Goal: Information Seeking & Learning: Understand process/instructions

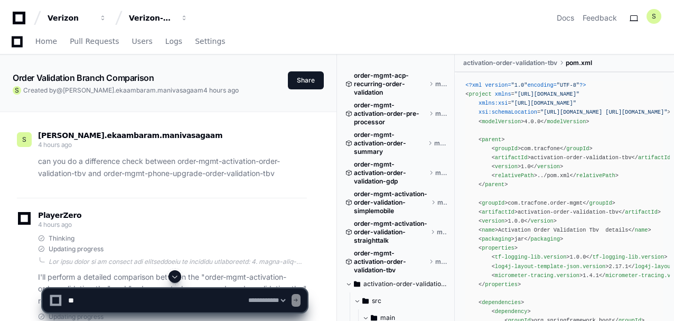
select select "*********"
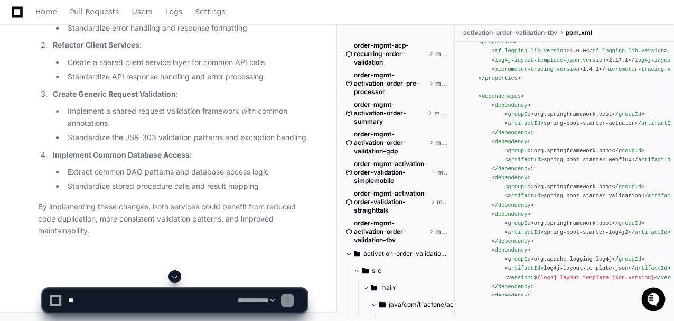
scroll to position [20789, 0]
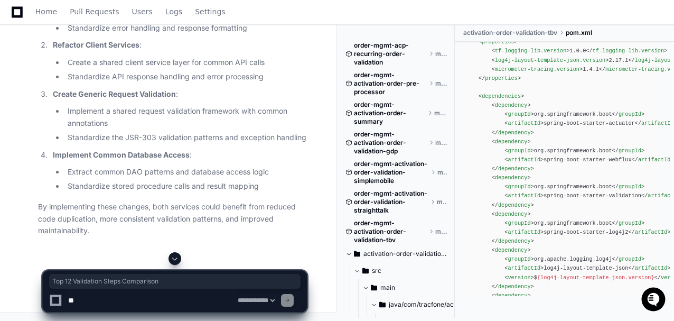
drag, startPoint x: 38, startPoint y: 97, endPoint x: 168, endPoint y: 101, distance: 130.1
copy h2 "Top 12 Validation Steps Comparison"
click at [129, 306] on textarea at bounding box center [151, 300] width 170 height 23
paste textarea "**********"
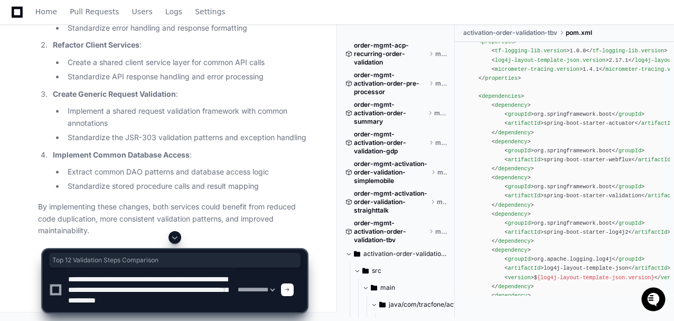
scroll to position [3, 0]
type textarea "**********"
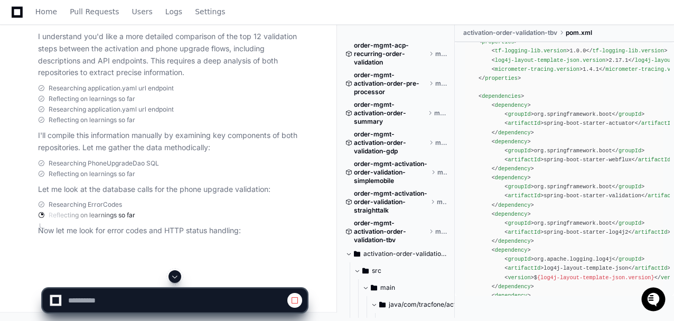
scroll to position [21665, 0]
select select "*********"
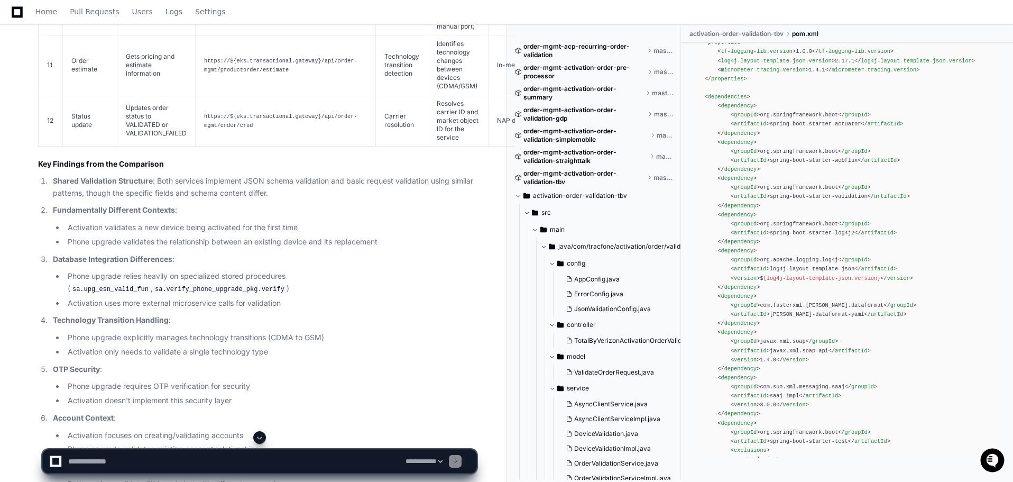
scroll to position [19484, 0]
click at [127, 320] on textarea at bounding box center [234, 460] width 337 height 23
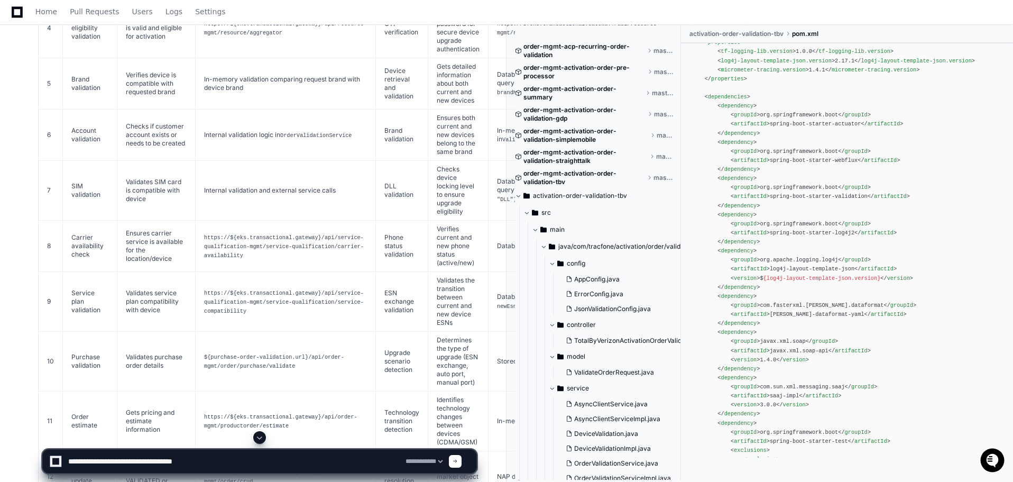
scroll to position [19114, 0]
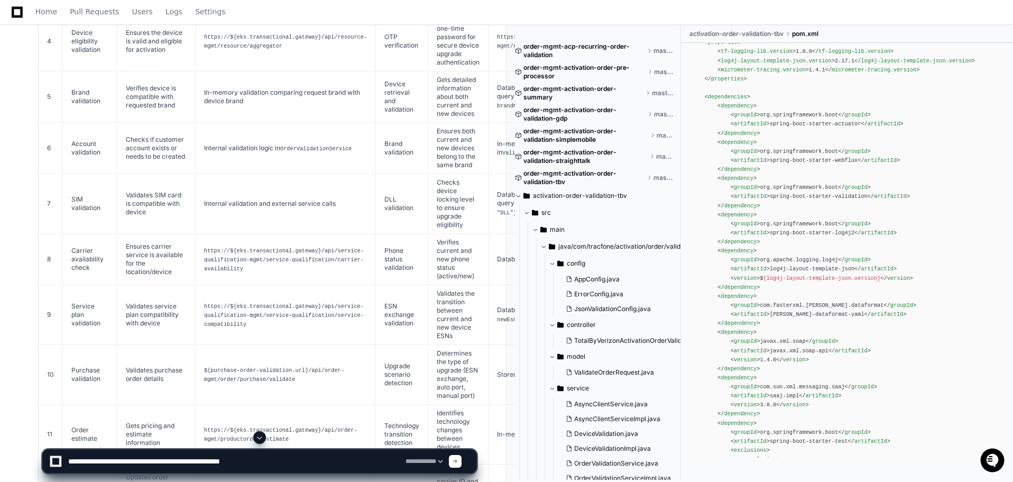
type textarea "**********"
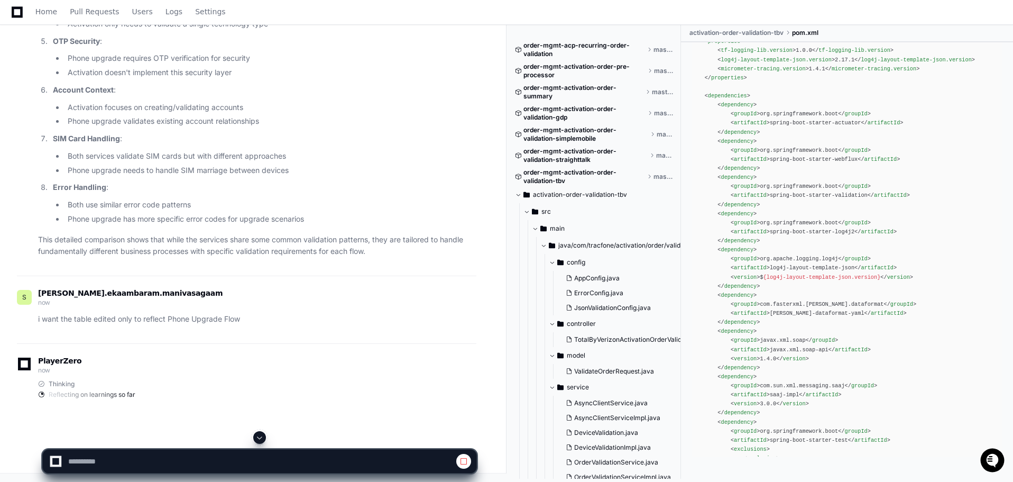
scroll to position [20359, 0]
select select "*********"
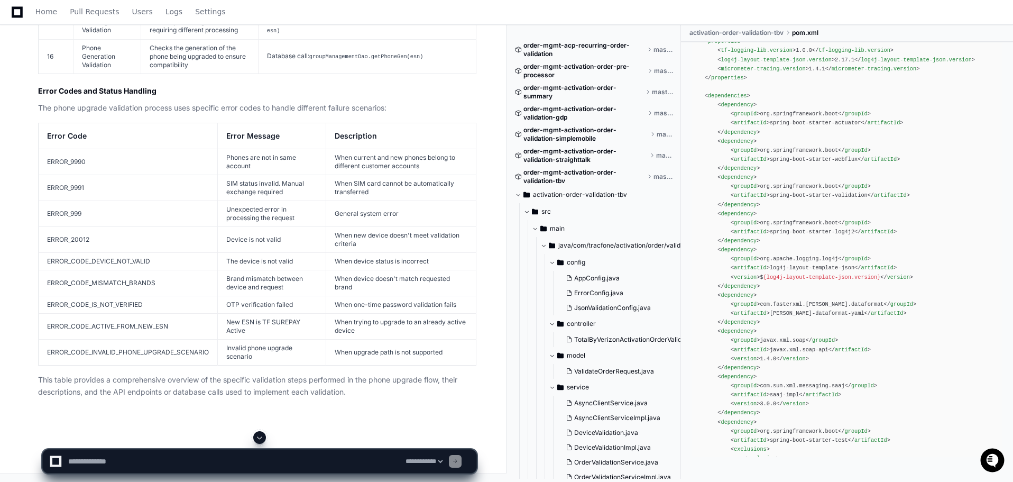
scroll to position [21025, 0]
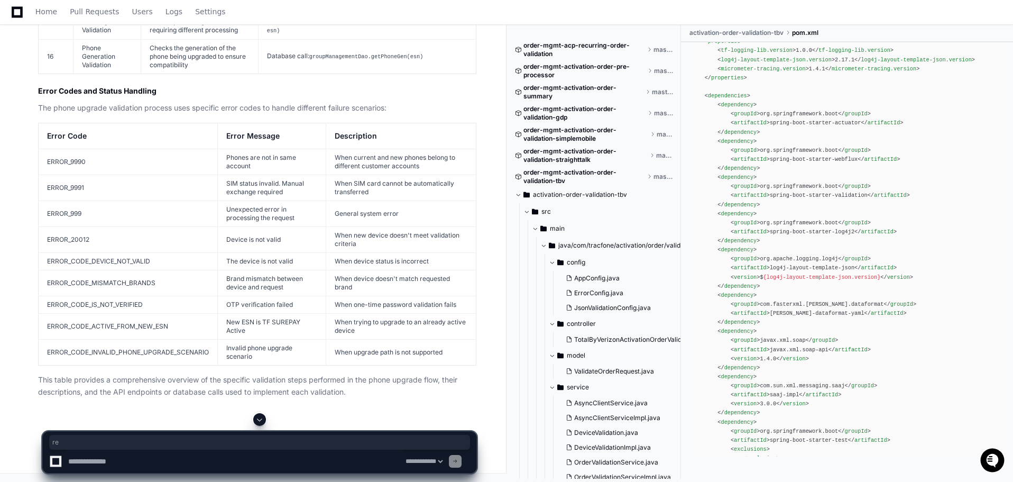
drag, startPoint x: 469, startPoint y: 290, endPoint x: 459, endPoint y: 292, distance: 10.8
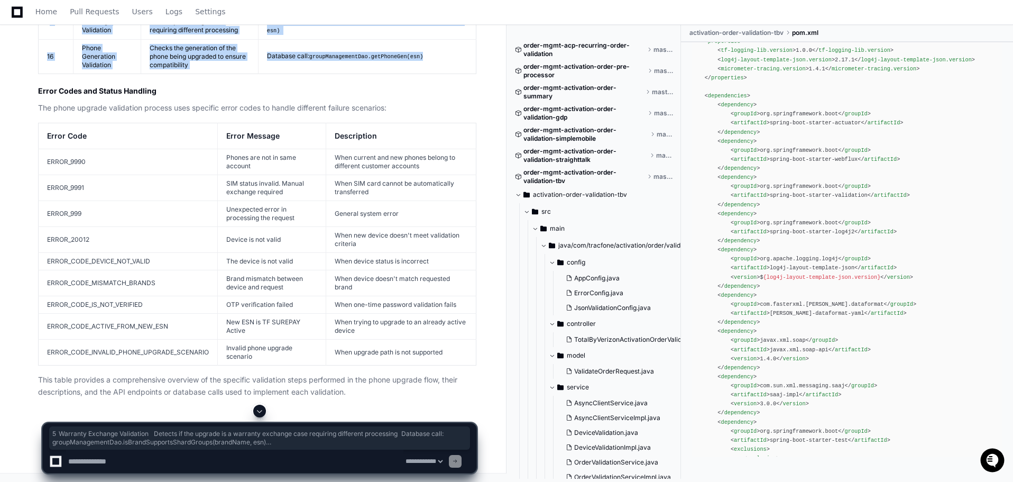
drag, startPoint x: 440, startPoint y: 339, endPoint x: 51, endPoint y: 311, distance: 390.1
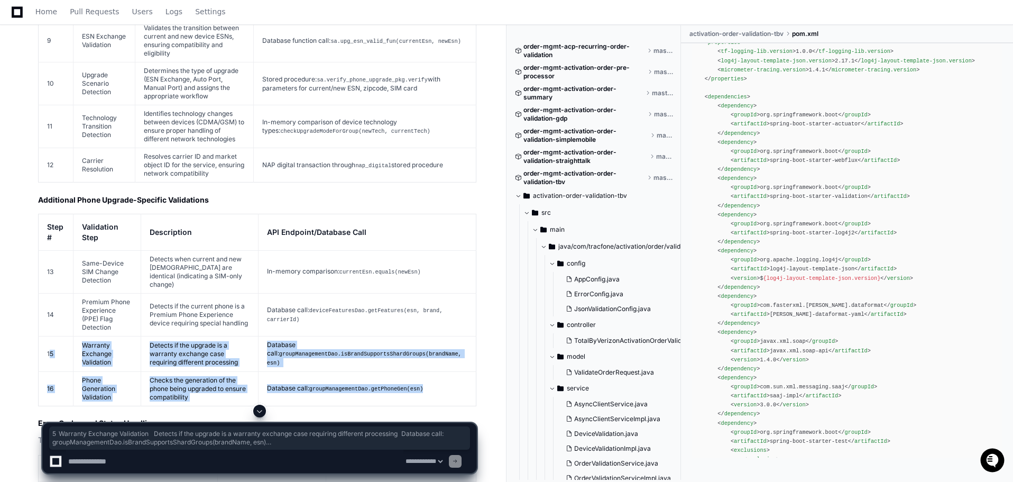
scroll to position [20655, 0]
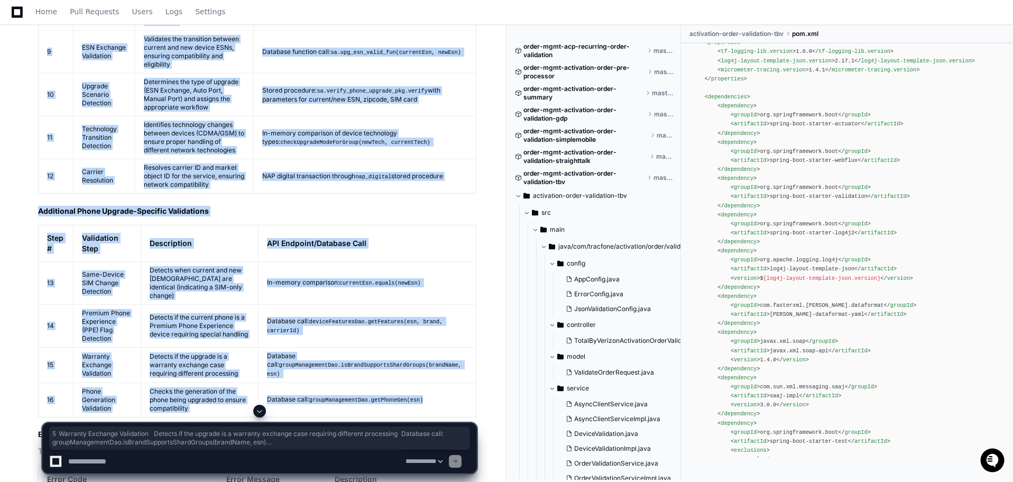
copy article "Step # Validation Step Description API Endpoint/Database Call 1 JSON Schema Val…"
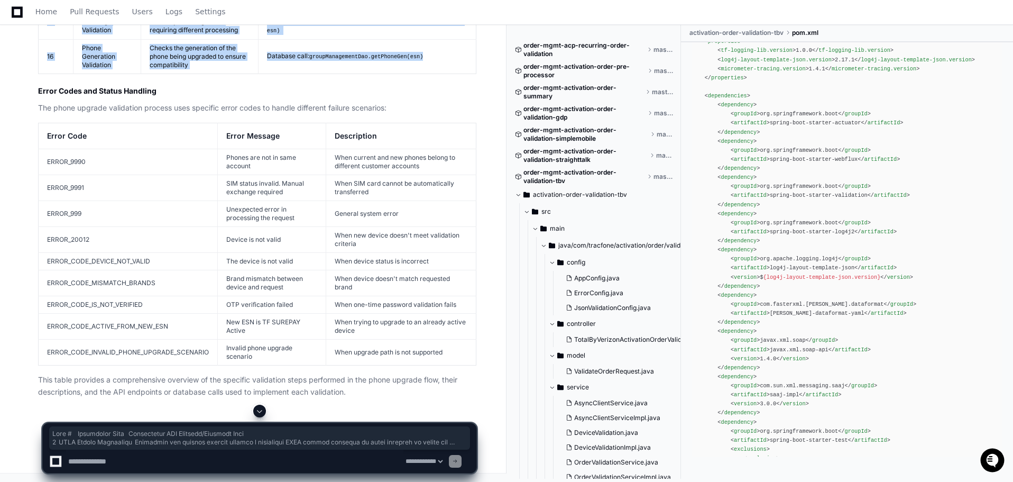
scroll to position [21466, 0]
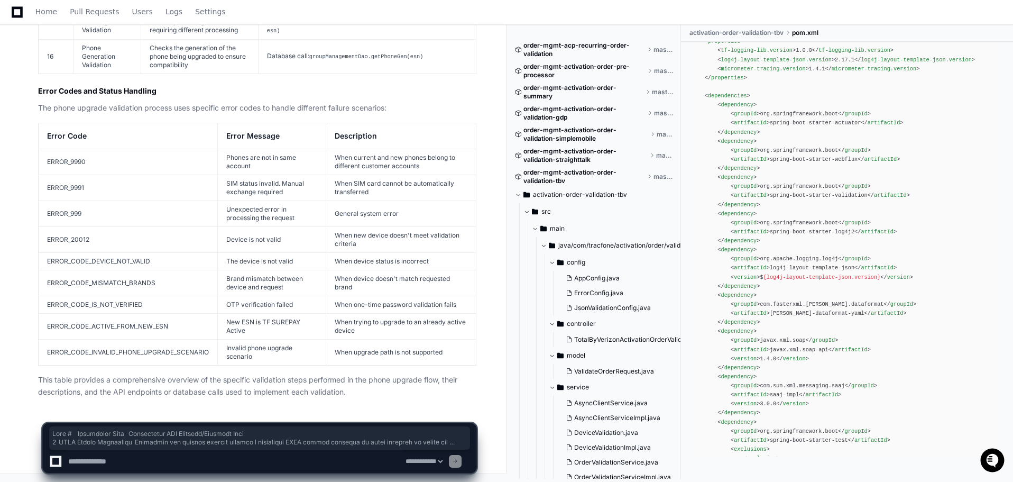
click at [244, 320] on textarea at bounding box center [234, 460] width 337 height 23
type textarea "**********"
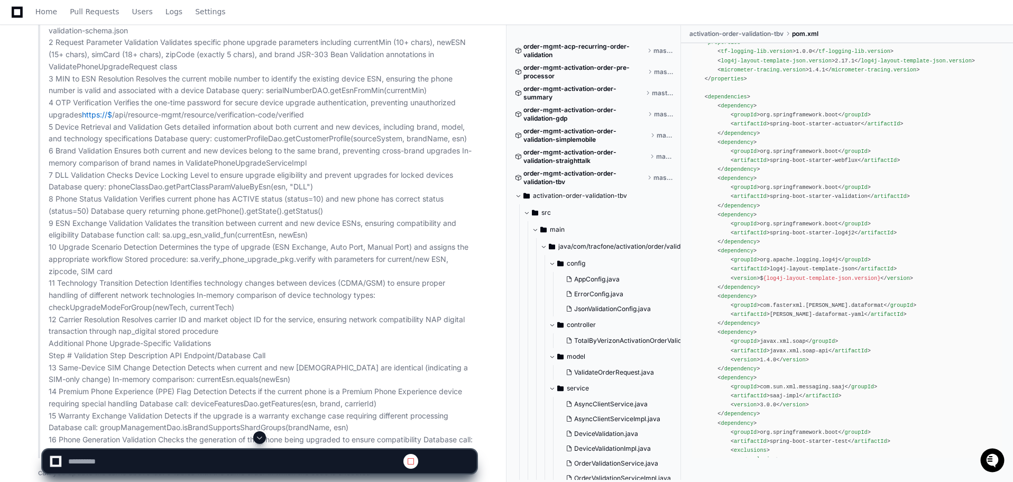
scroll to position [0, 0]
select select "*********"
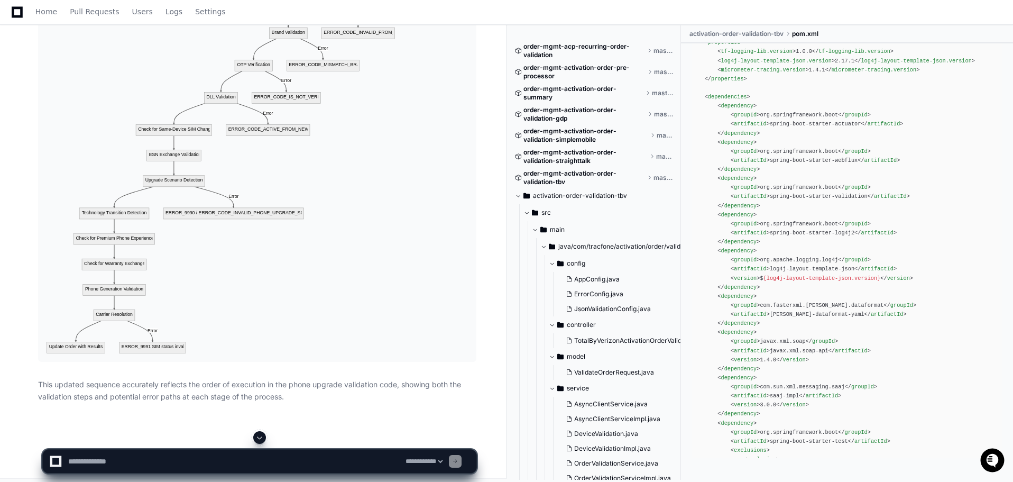
scroll to position [23384, 0]
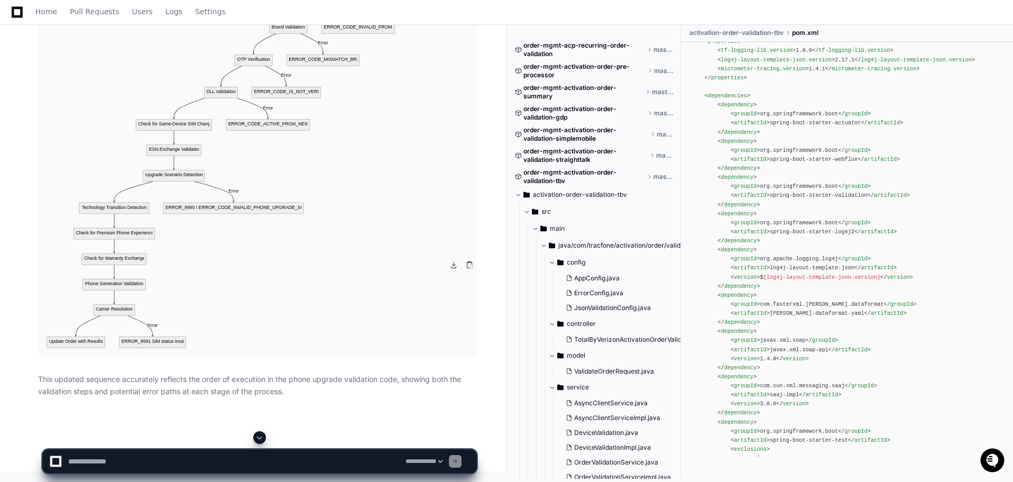
click at [302, 299] on img at bounding box center [257, 98] width 438 height 516
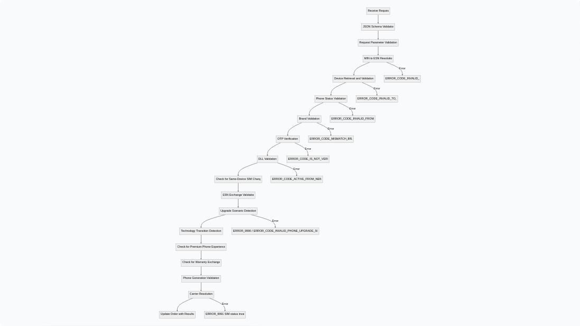
scroll to position [176, 0]
click at [190, 66] on img at bounding box center [290, 163] width 580 height 326
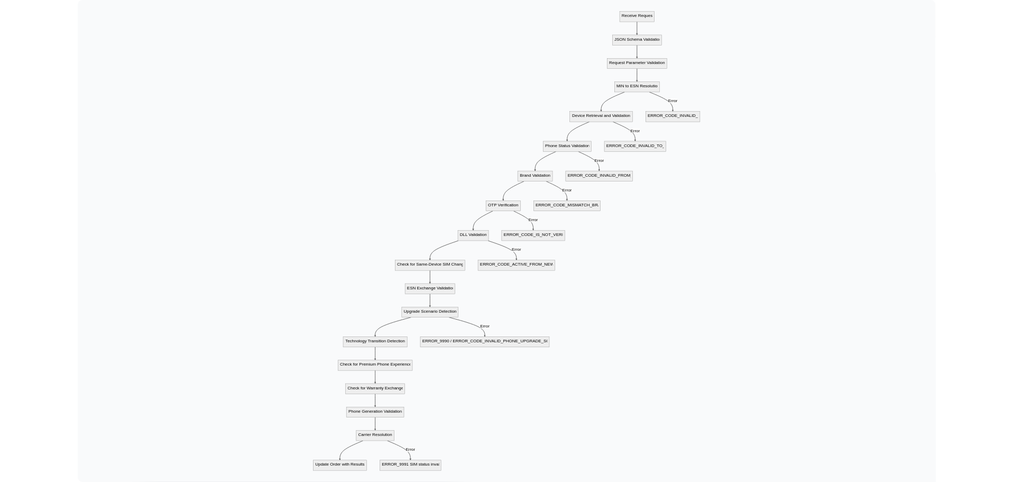
scroll to position [0, 0]
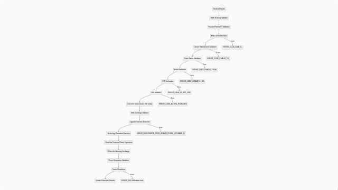
click at [161, 87] on img at bounding box center [169, 95] width 338 height 190
drag, startPoint x: 187, startPoint y: 77, endPoint x: 331, endPoint y: 50, distance: 146.8
click at [331, 50] on img at bounding box center [169, 95] width 338 height 190
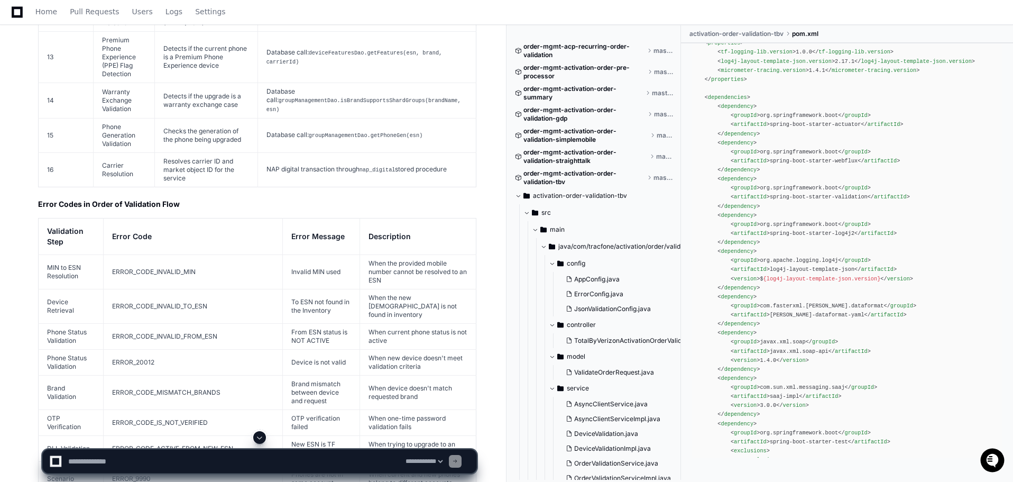
scroll to position [22432, 0]
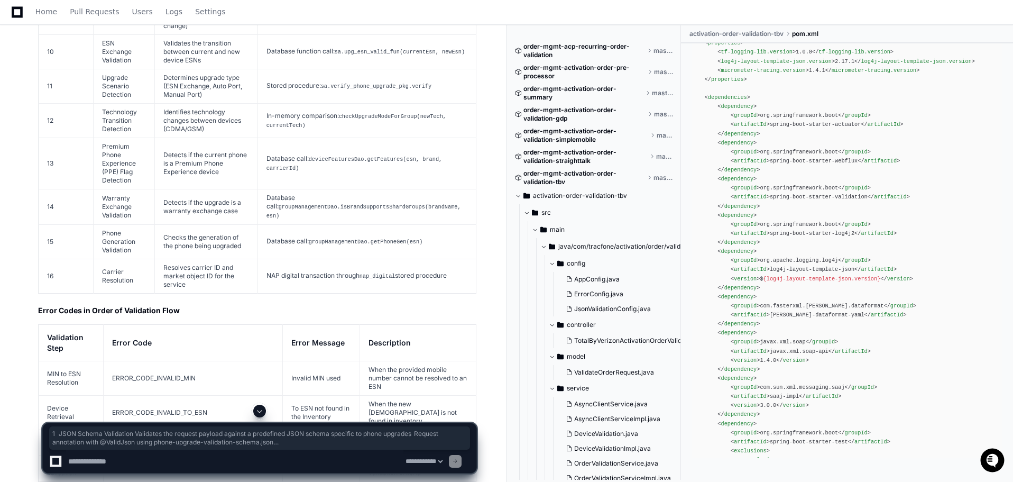
drag, startPoint x: 45, startPoint y: 177, endPoint x: 283, endPoint y: 298, distance: 267.1
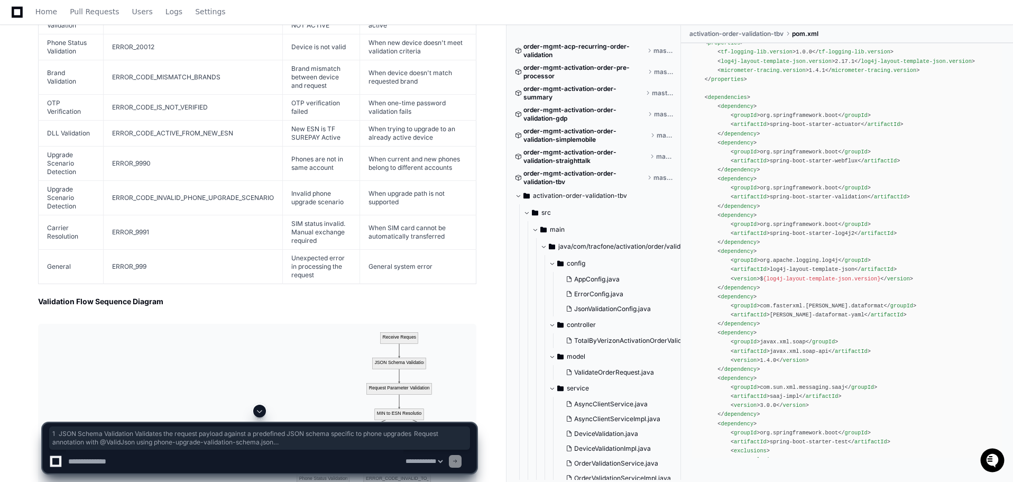
scroll to position [22908, 0]
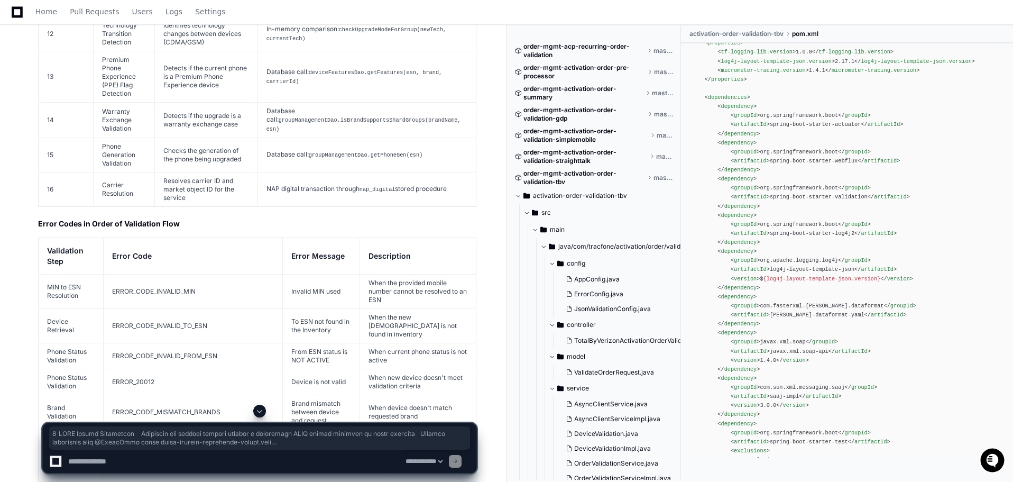
scroll to position [22379, 0]
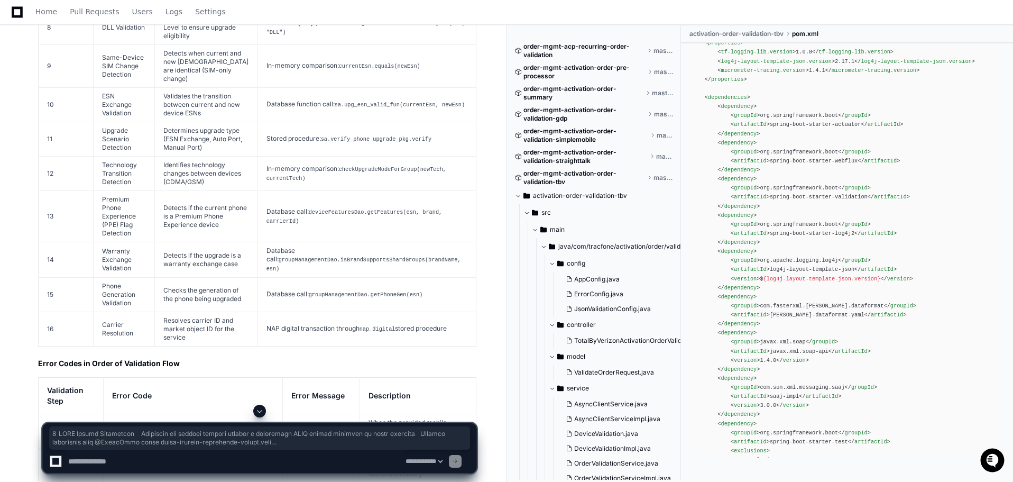
copy tbody "1 JSON Schema Validation Validates the request payload against a predefined JSO…"
drag, startPoint x: 105, startPoint y: 225, endPoint x: 246, endPoint y: 313, distance: 166.9
click at [246, 313] on tbody "1 JSON Schema Validation Validates the request payload against a predefined JSO…" at bounding box center [258, 44] width 438 height 603
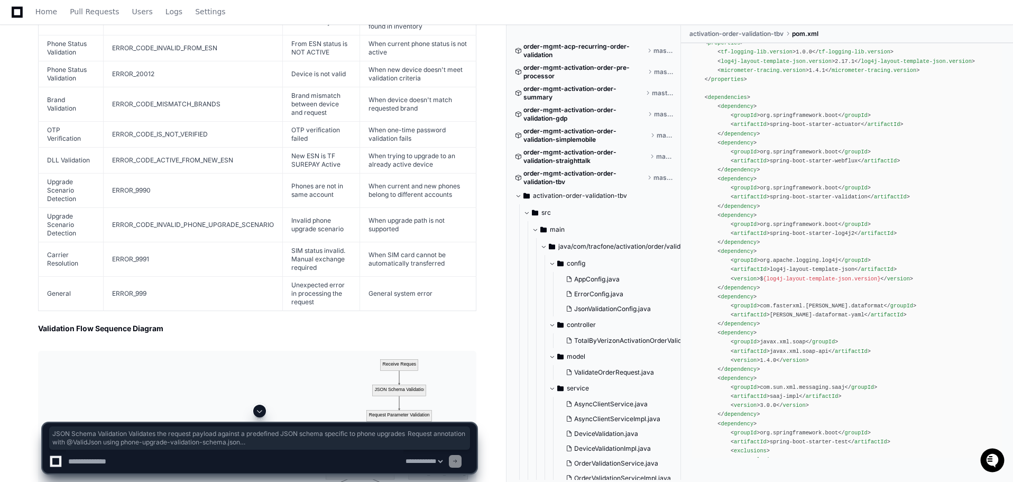
scroll to position [22908, 0]
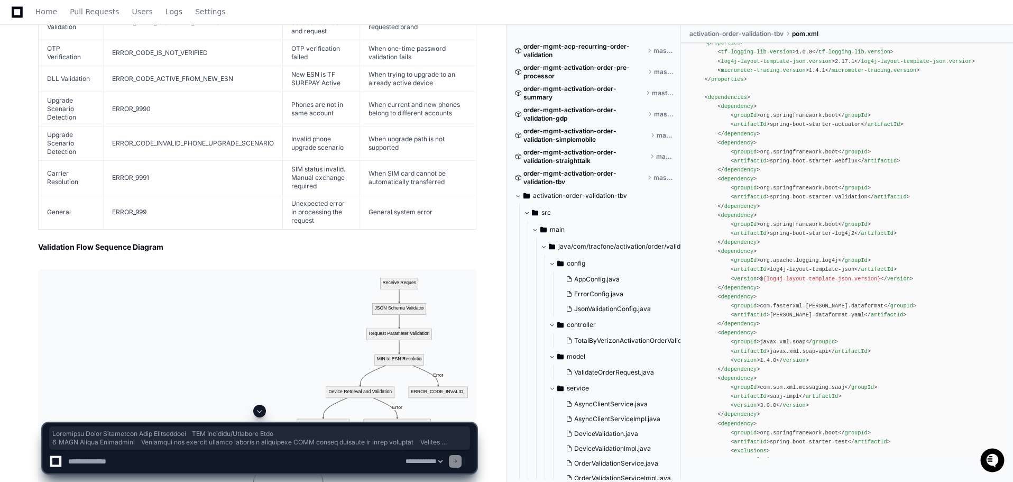
drag, startPoint x: 467, startPoint y: 224, endPoint x: 35, endPoint y: 206, distance: 432.7
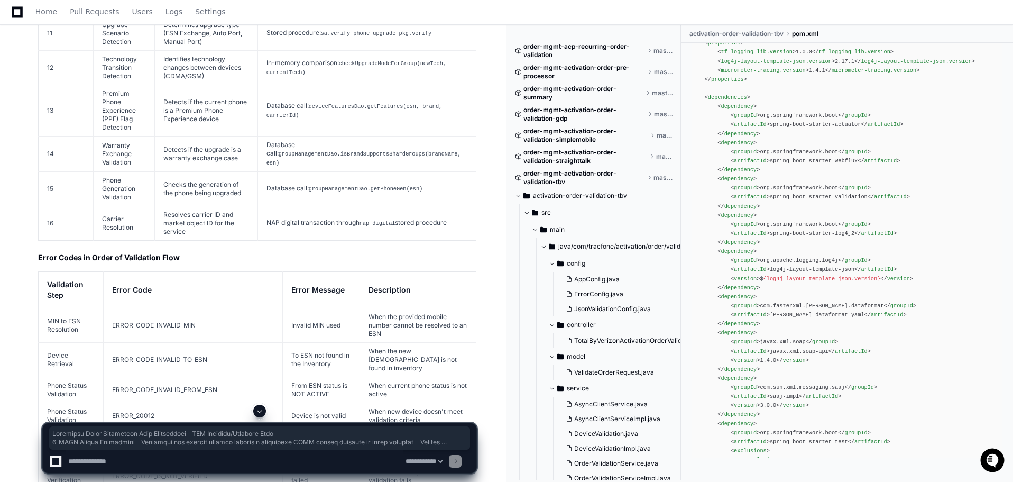
scroll to position [22432, 0]
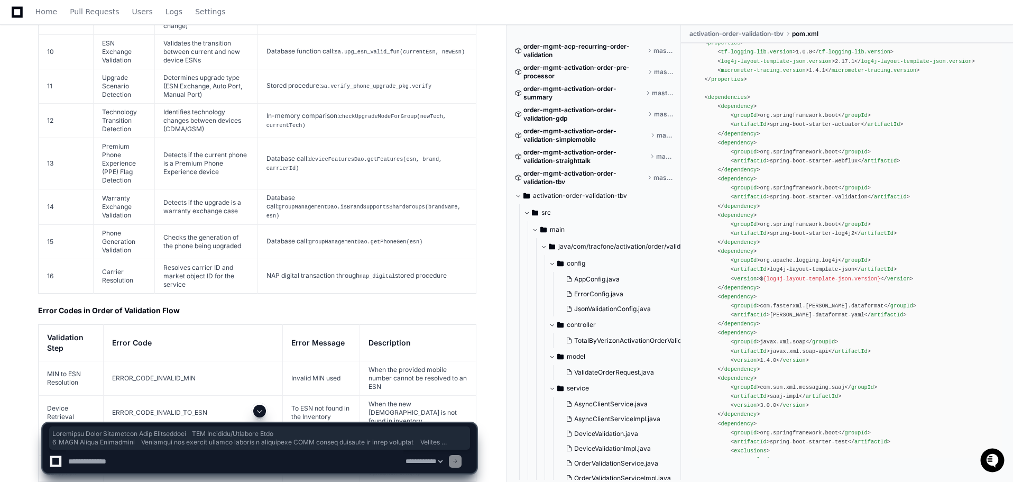
copy article "Execution Order Validation Step Description API Endpoint/Database Call 1 JSON S…"
